Goal: Find specific page/section: Find specific page/section

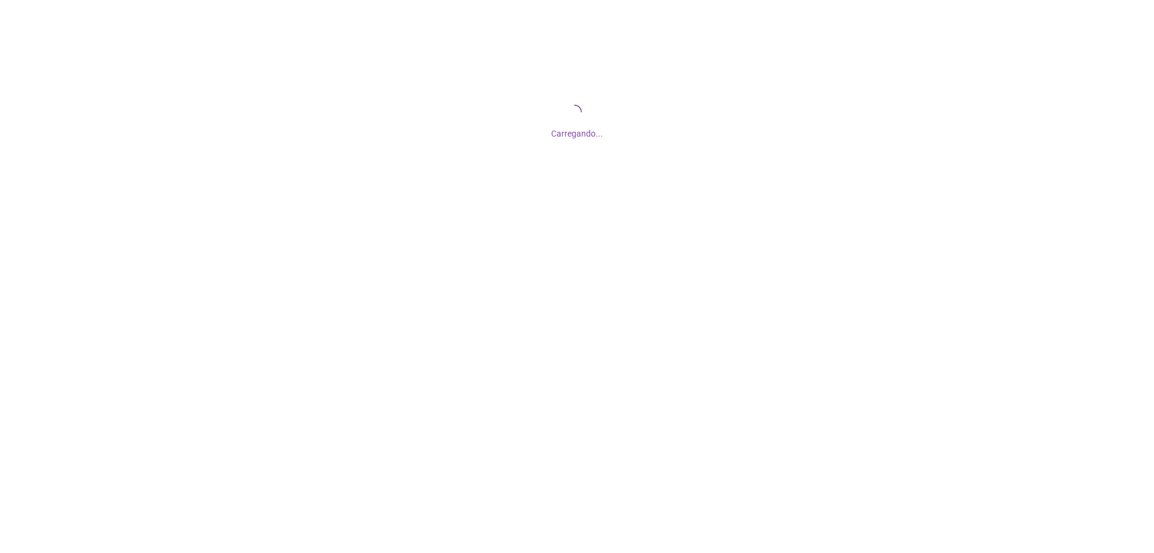
click at [514, 493] on div at bounding box center [577, 276] width 1154 height 553
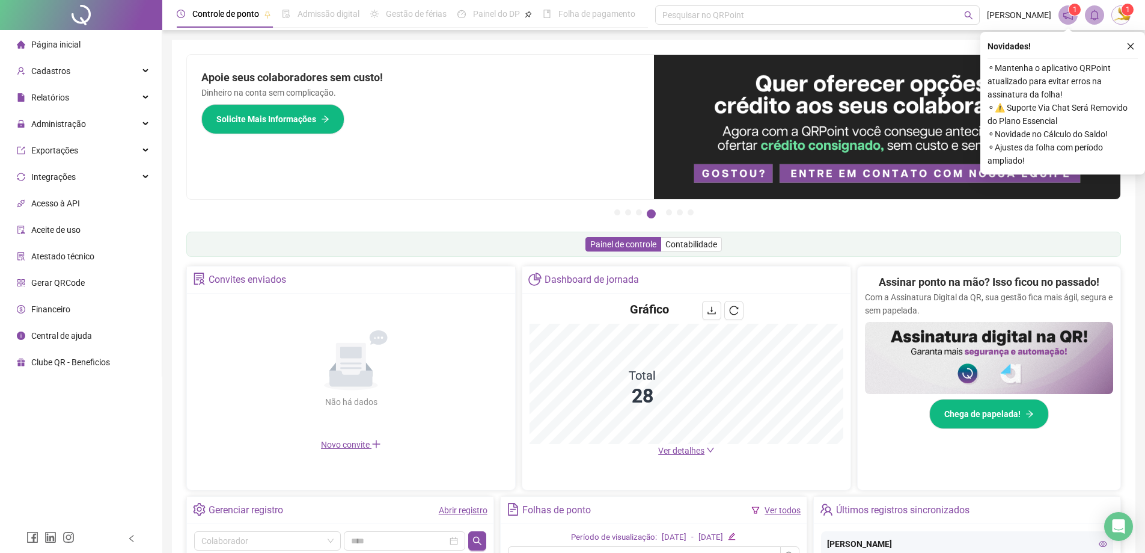
click at [89, 41] on li "Página inicial" at bounding box center [80, 44] width 157 height 24
click at [737, 304] on button "button" at bounding box center [734, 310] width 19 height 19
click at [1127, 43] on icon "close" at bounding box center [1131, 46] width 8 height 8
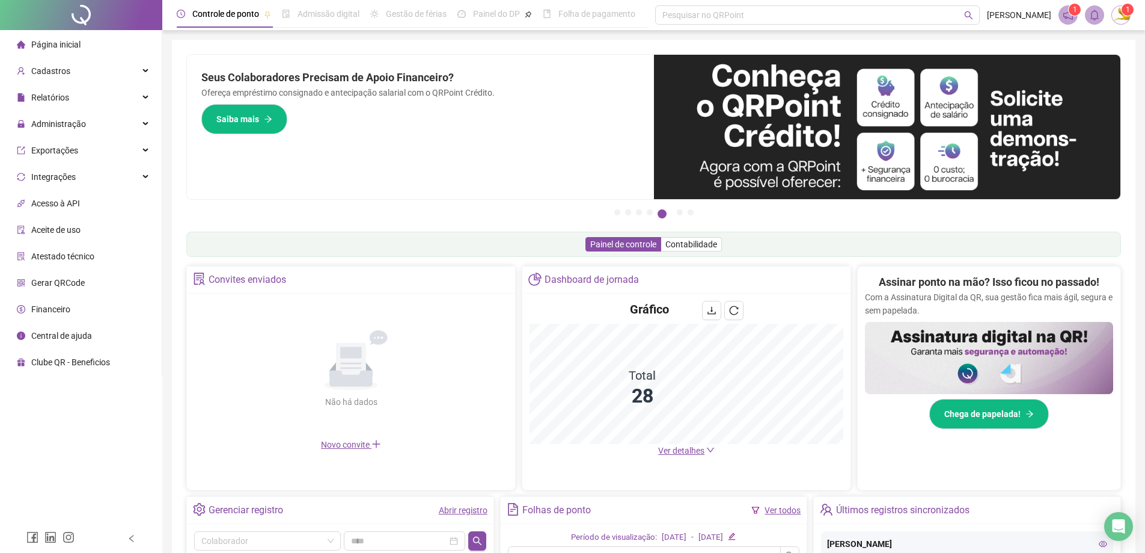
click at [702, 449] on span "Ver detalhes" at bounding box center [681, 451] width 46 height 10
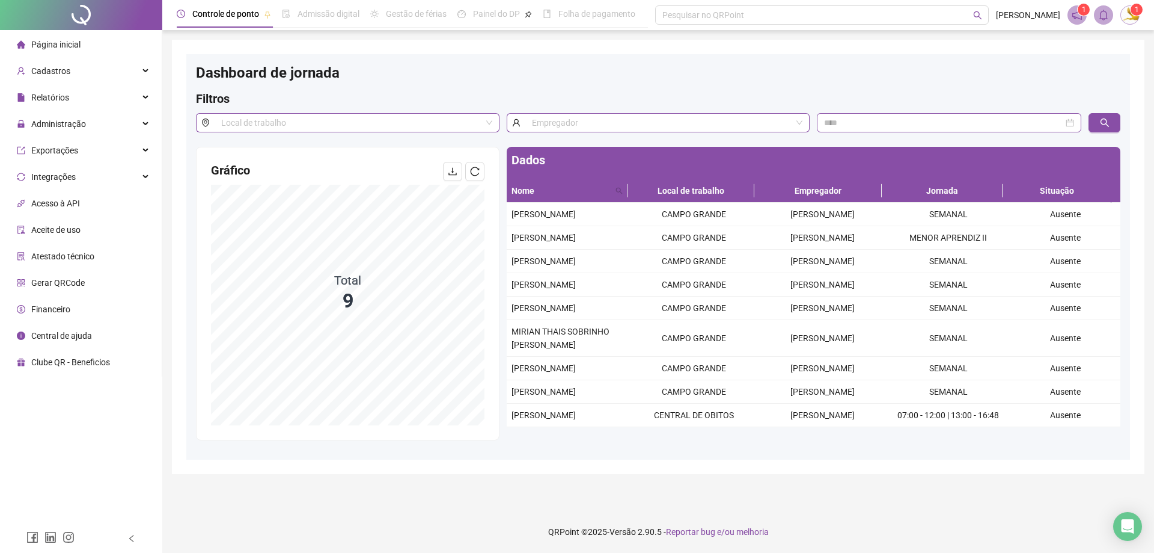
click at [43, 41] on span "Página inicial" at bounding box center [55, 45] width 49 height 10
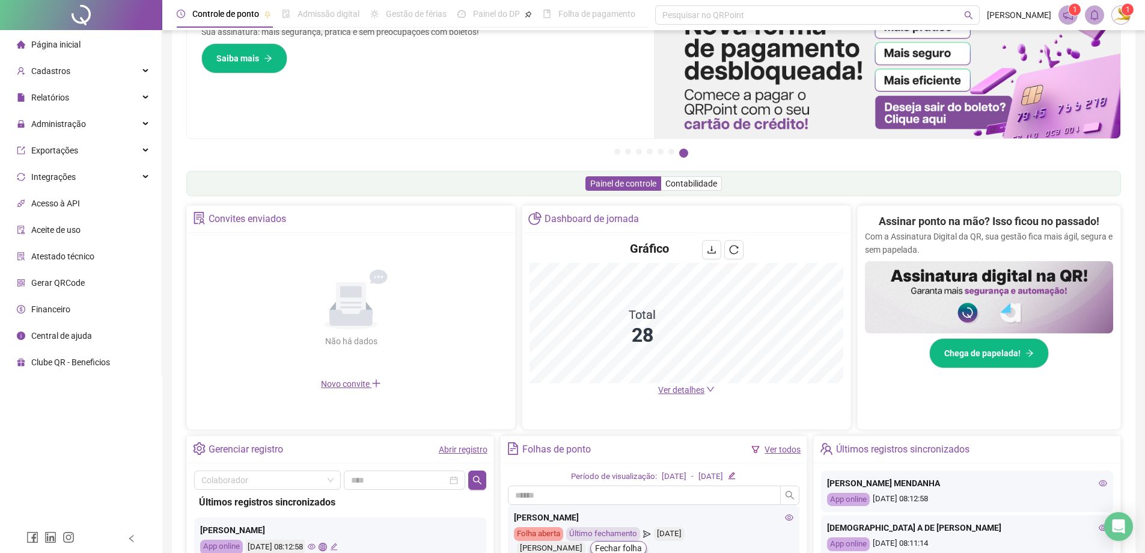
scroll to position [230, 0]
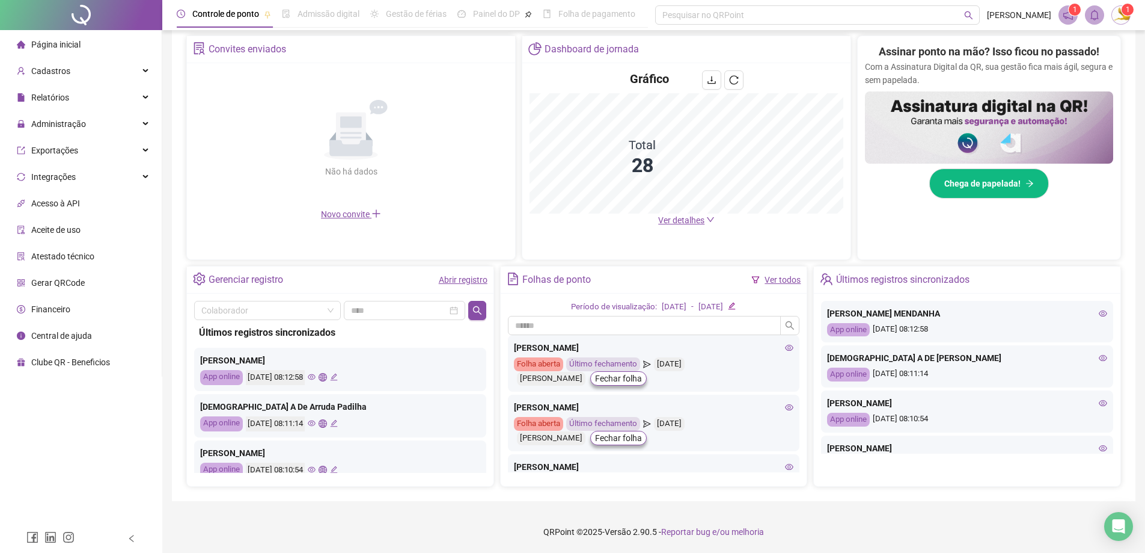
click at [695, 219] on span "Ver detalhes" at bounding box center [681, 220] width 46 height 10
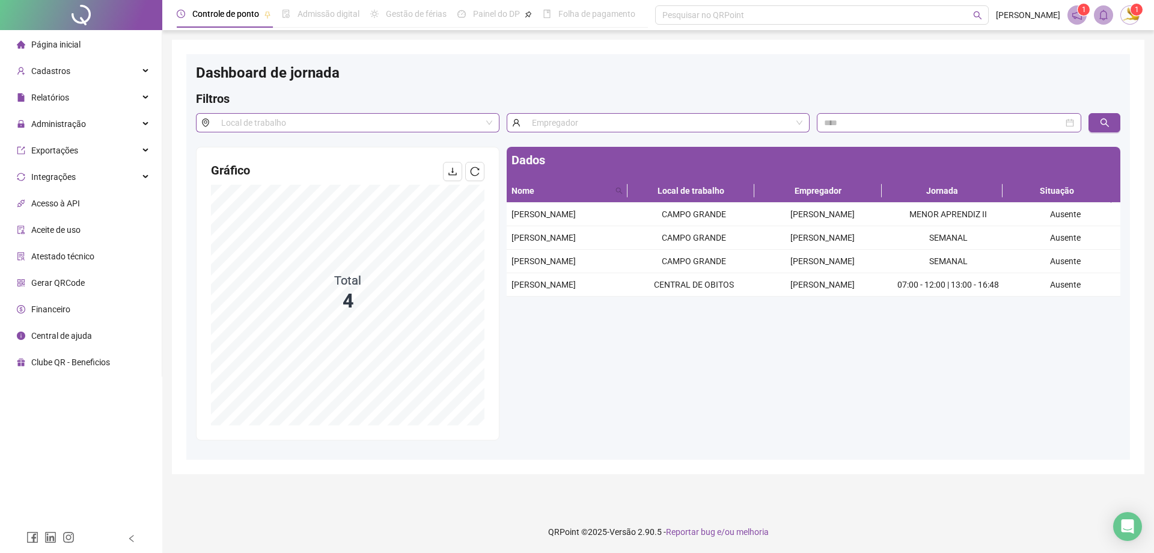
click at [70, 36] on div "Página inicial" at bounding box center [49, 44] width 64 height 24
